Goal: Task Accomplishment & Management: Complete application form

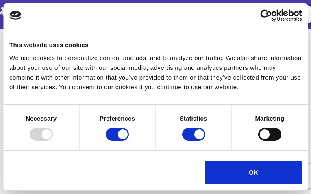
type input"] "N/A"
type input"] "[PERSON_NAME]"
type input"] "Summit Technologies Systems"
type input"] "[PHONE_NUMBER]"
type input"] "[EMAIL_ADDRESS][DOMAIN_NAME]"
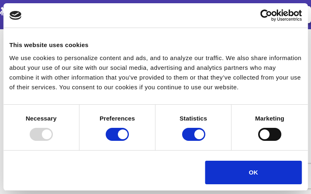
scroll to position [126, 0]
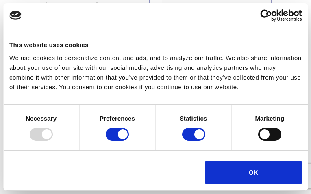
radio input"] "true"
click at [40, 156] on button "Send Message" at bounding box center [73, 166] width 67 height 21
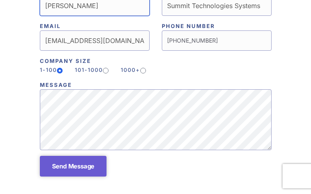
scroll to position [122, 0]
